Goal: Task Accomplishment & Management: Manage account settings

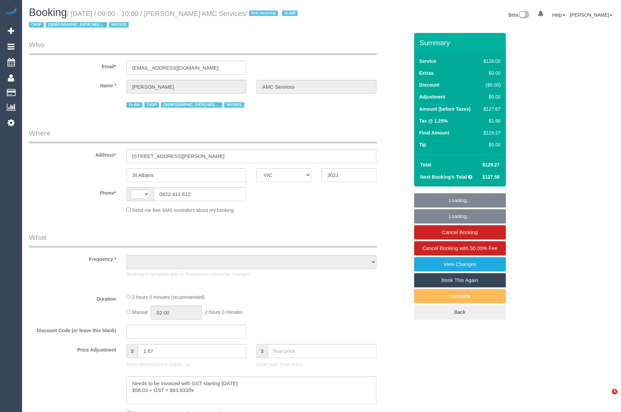
select select "VIC"
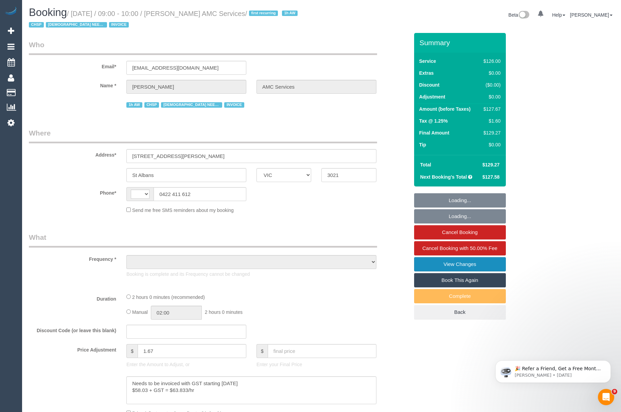
select select "string:AU"
select select "object:592"
click at [447, 263] on link "View Changes" at bounding box center [460, 264] width 92 height 14
select select "120"
select select "number:28"
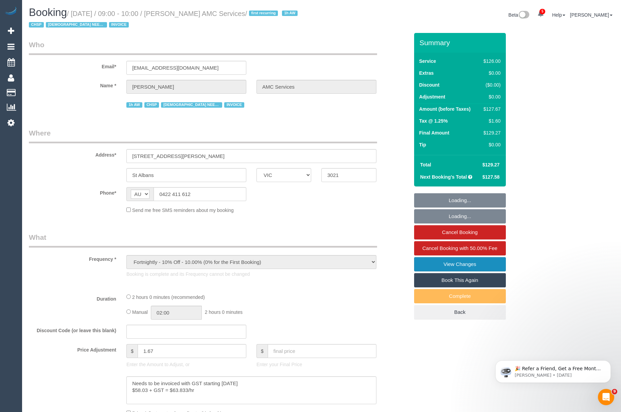
select select "number:14"
select select "number:19"
select select "number:25"
select select "number:35"
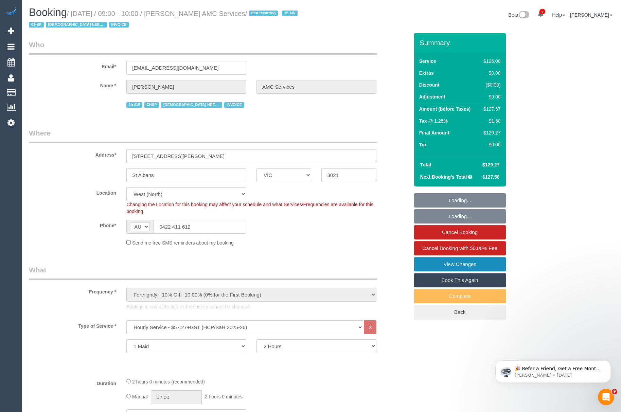
select select "object:1390"
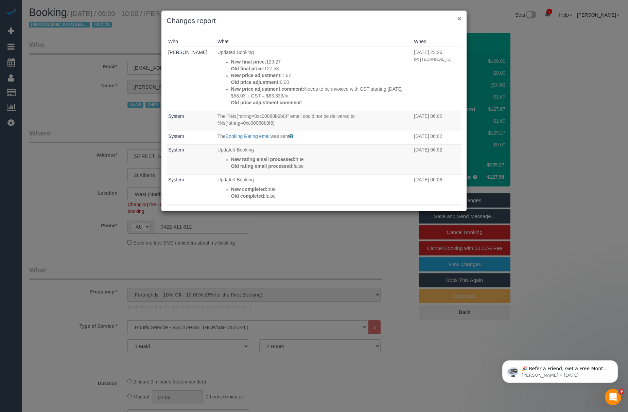
click at [461, 19] on button "×" at bounding box center [459, 18] width 4 height 7
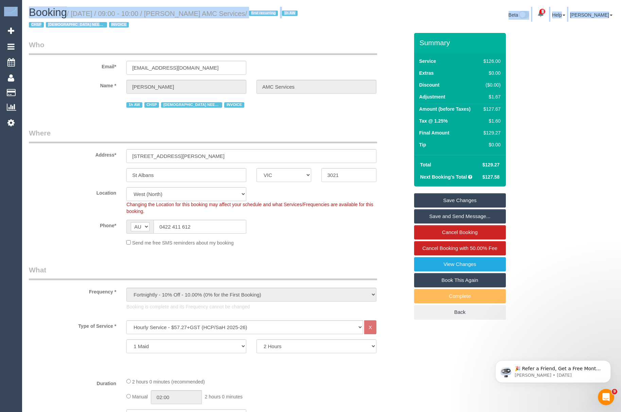
drag, startPoint x: 621, startPoint y: 85, endPoint x: 626, endPoint y: 128, distance: 43.8
click at [621, 128] on html "5 Beta Your Notifications You have 0 alerts × You have 42 to charge for 14/09/2…" at bounding box center [310, 206] width 621 height 412
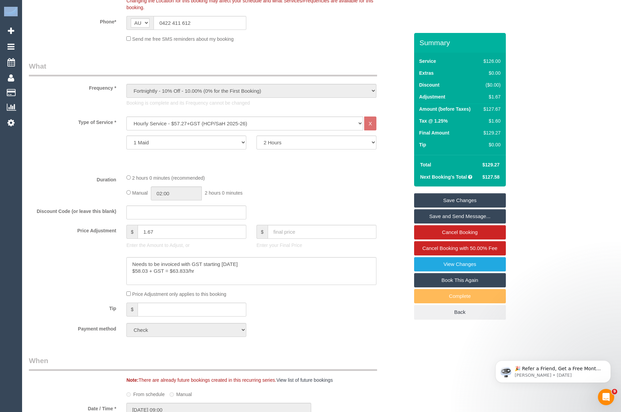
scroll to position [207, 0]
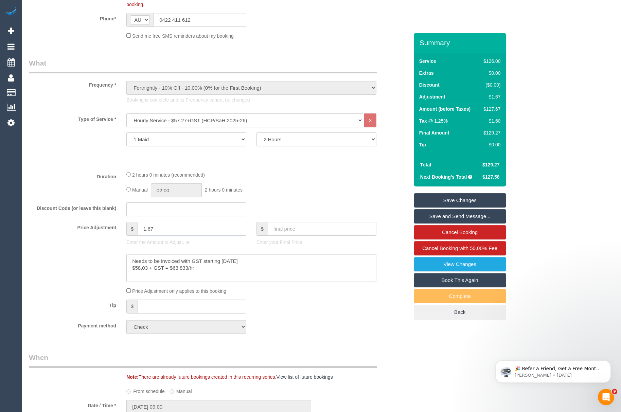
drag, startPoint x: 183, startPoint y: 227, endPoint x: 124, endPoint y: 234, distance: 59.2
click at [124, 234] on div "$ 1.67 Enter the Amount to Adjust, or" at bounding box center [186, 235] width 130 height 27
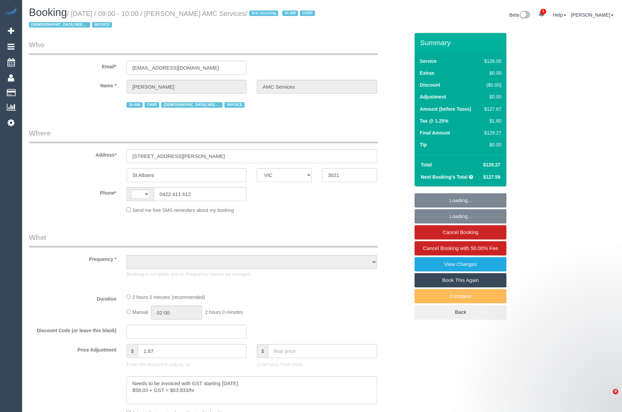
select select "VIC"
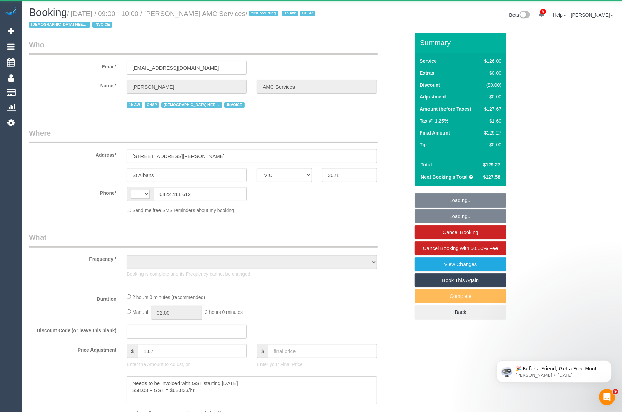
select select "object:366"
select select "number:28"
select select "number:14"
select select "number:19"
select select "number:25"
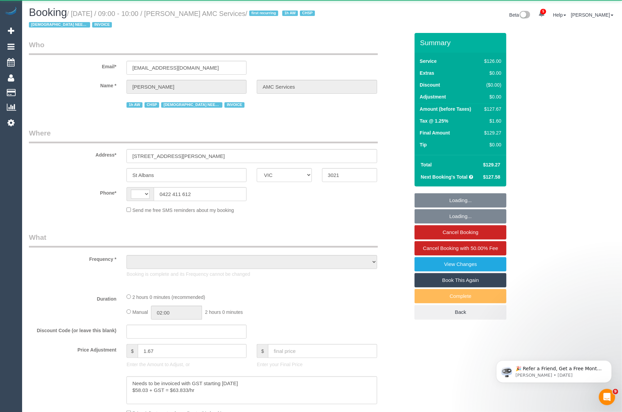
select select "number:35"
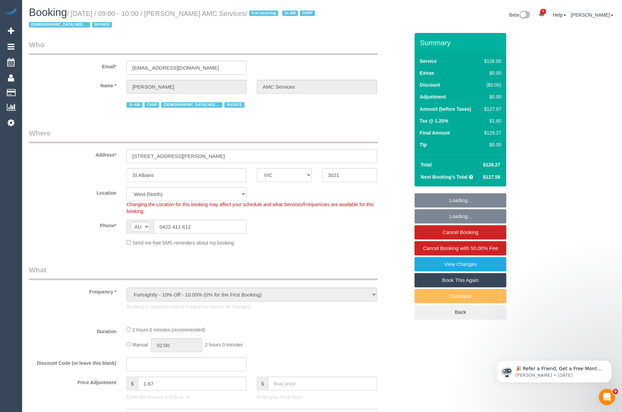
select select "string:AU"
select select "120"
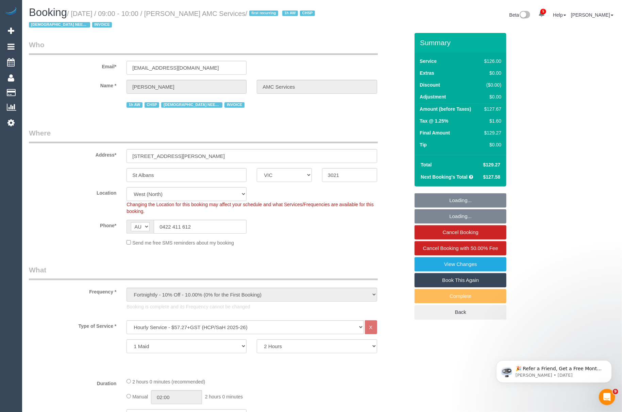
select select "object:1376"
